Goal: Find specific page/section: Find specific page/section

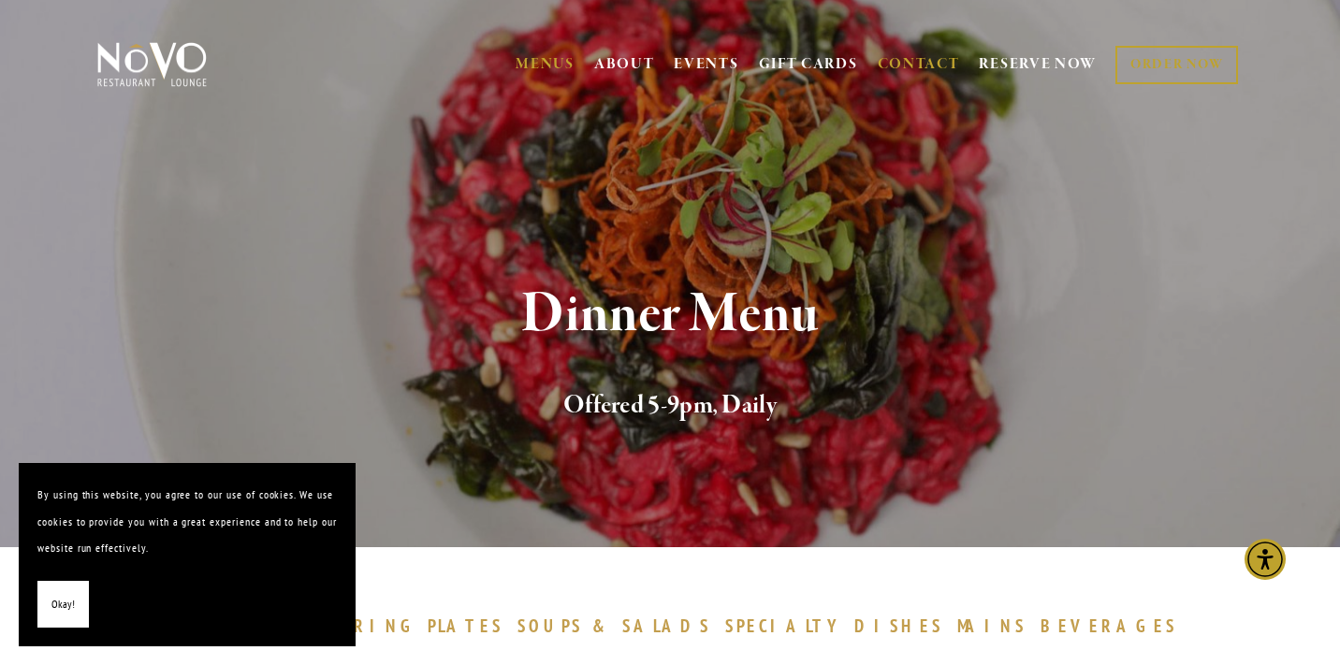
click at [902, 62] on link "CONTACT" at bounding box center [919, 65] width 82 height 36
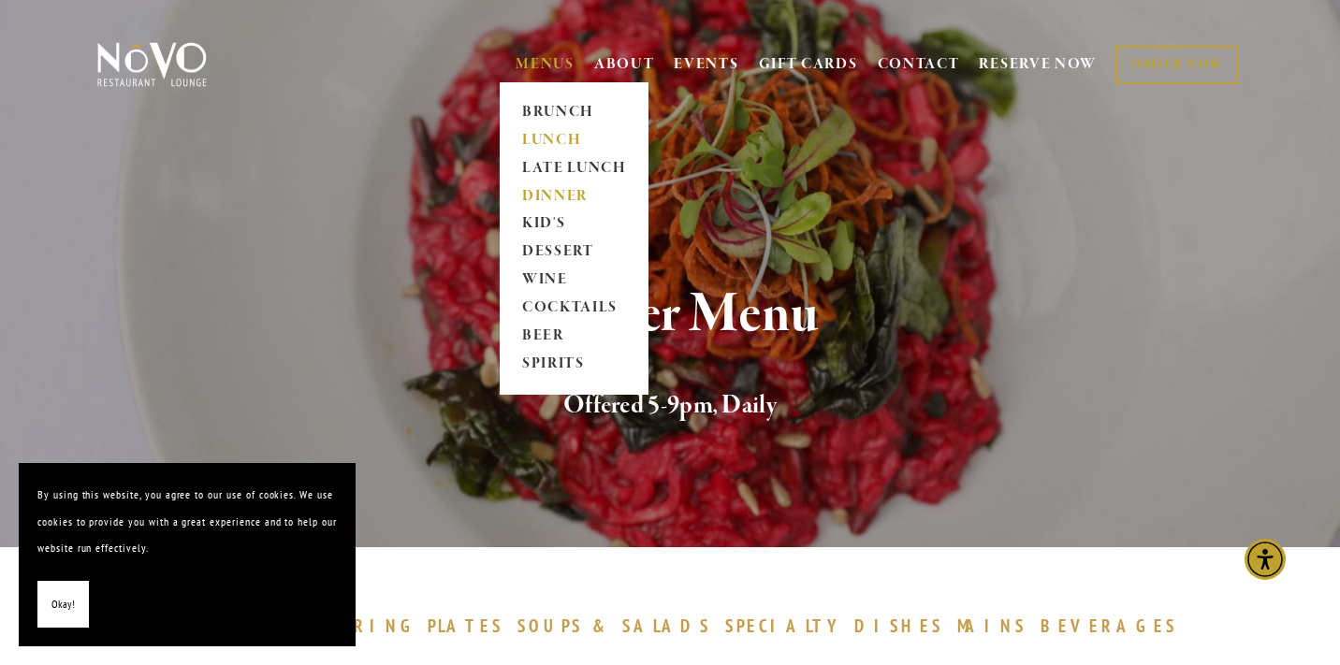
click at [545, 140] on link "LUNCH" at bounding box center [574, 140] width 117 height 28
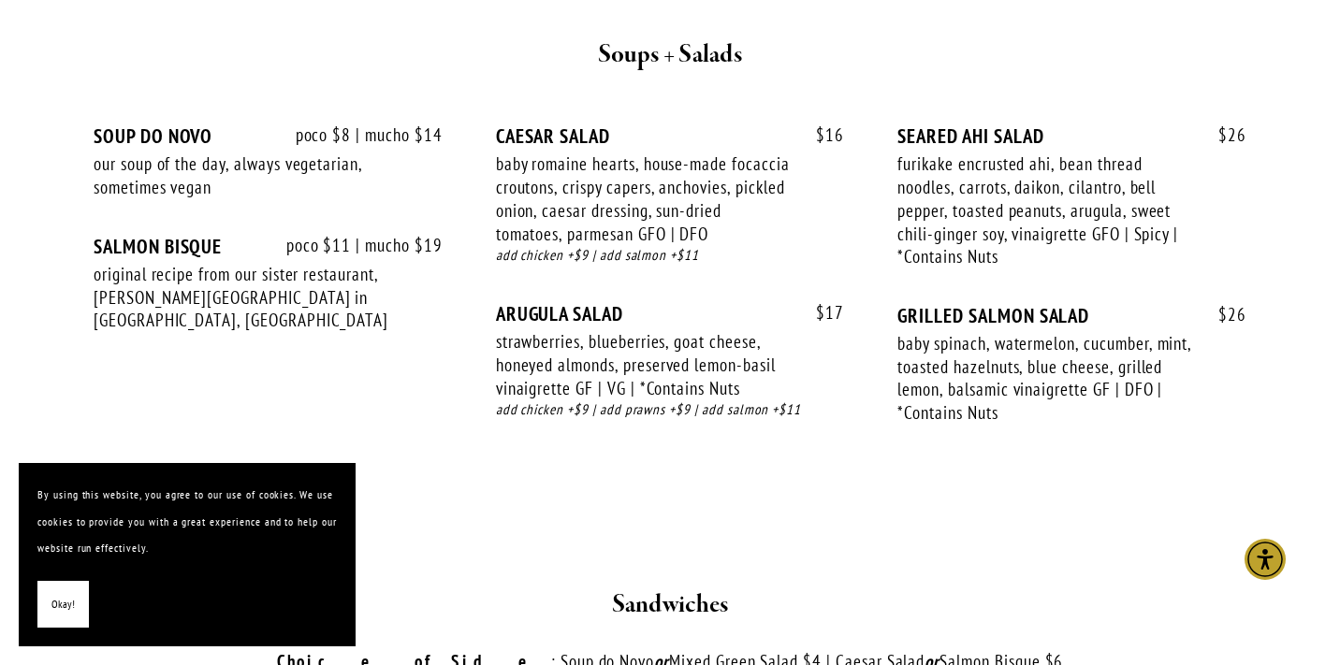
scroll to position [2246, 0]
